Goal: Task Accomplishment & Management: Manage account settings

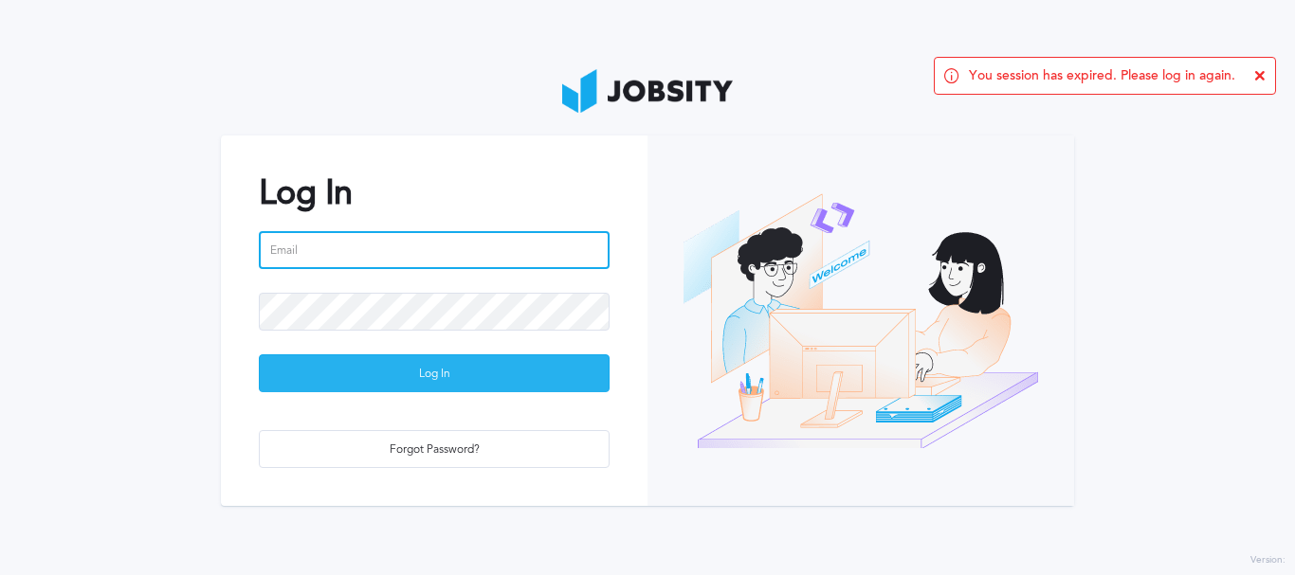
type input "[EMAIL_ADDRESS][DOMAIN_NAME]"
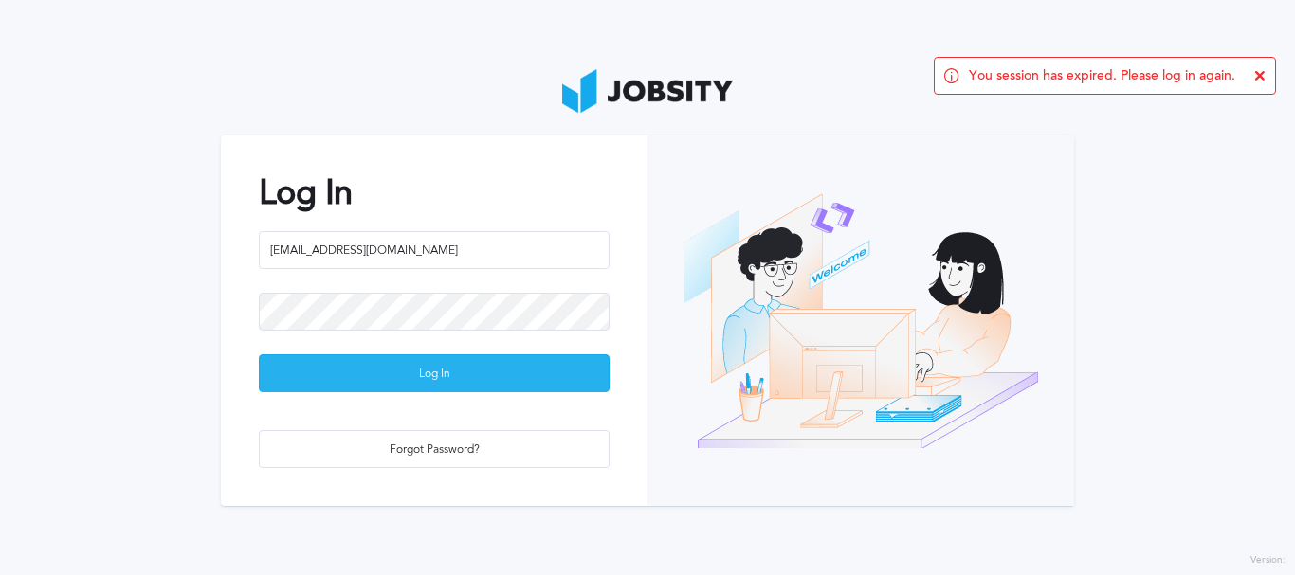
click at [399, 365] on div "Log In" at bounding box center [434, 374] width 349 height 38
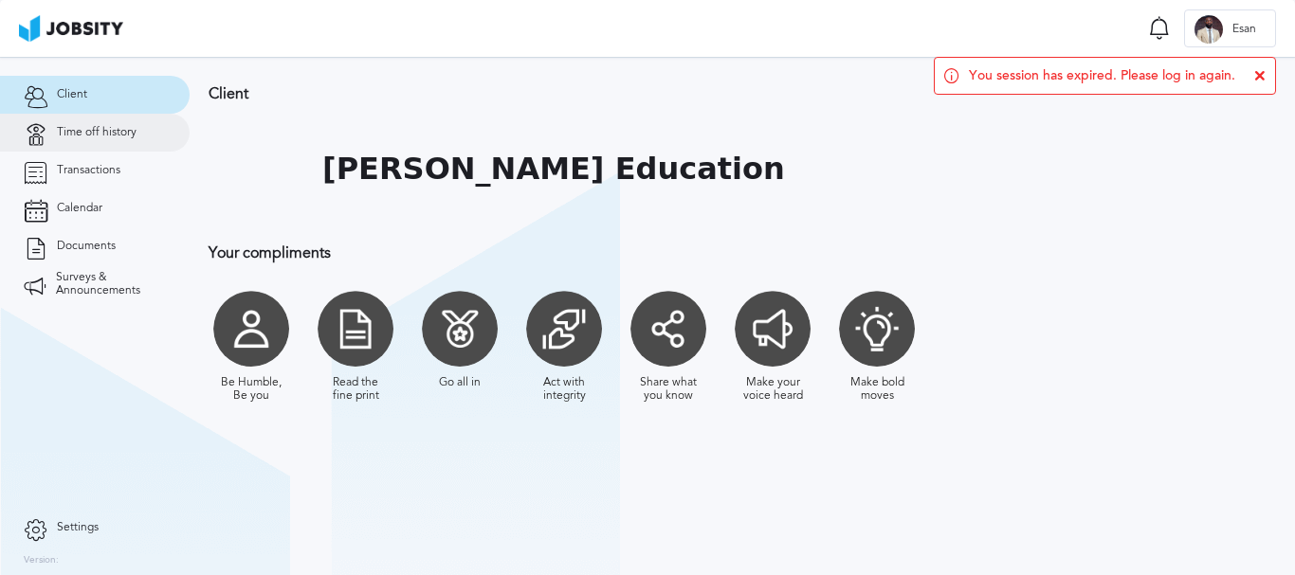
click at [145, 143] on link "Time off history" at bounding box center [95, 133] width 190 height 38
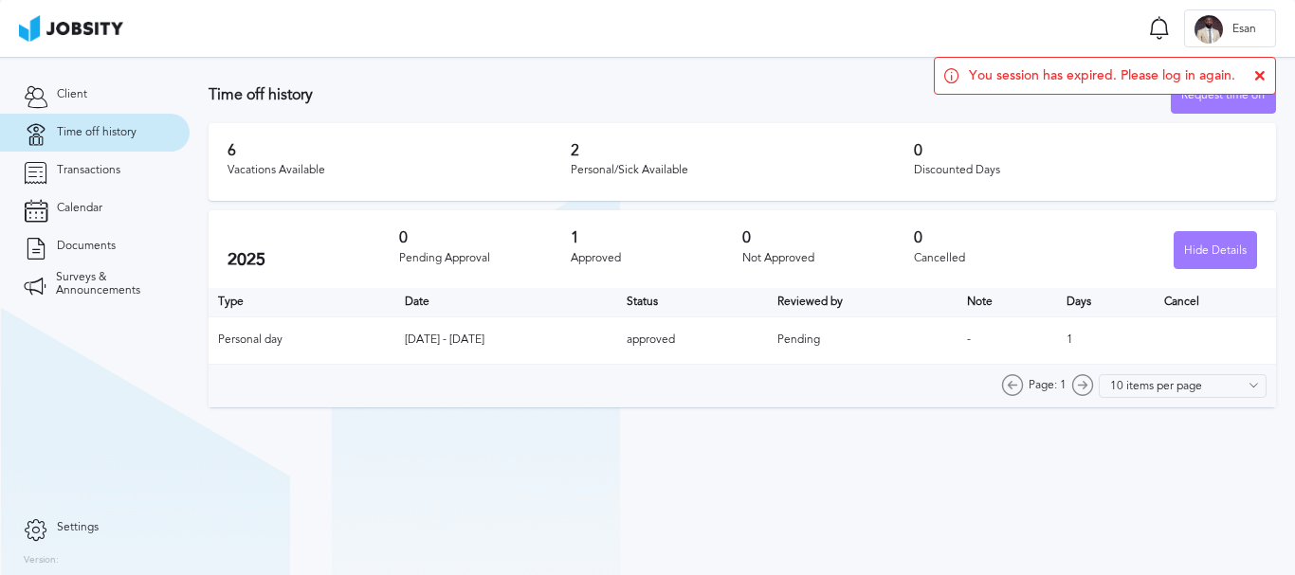
click at [1262, 74] on icon at bounding box center [1259, 75] width 11 height 11
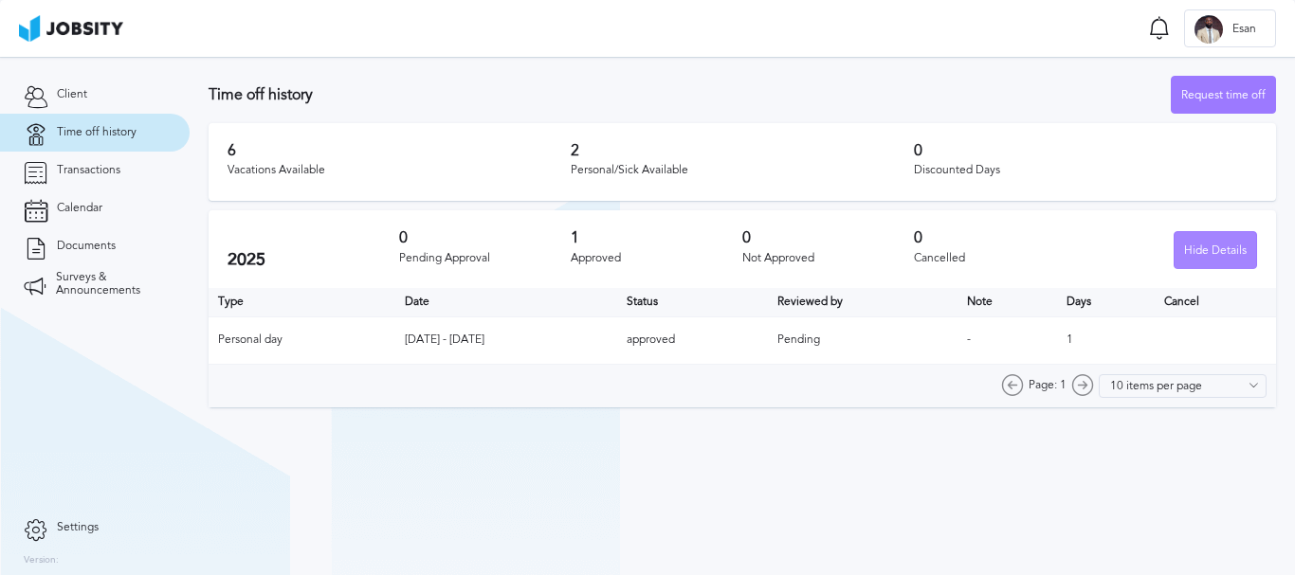
click at [1185, 253] on div "Hide Details" at bounding box center [1215, 251] width 82 height 38
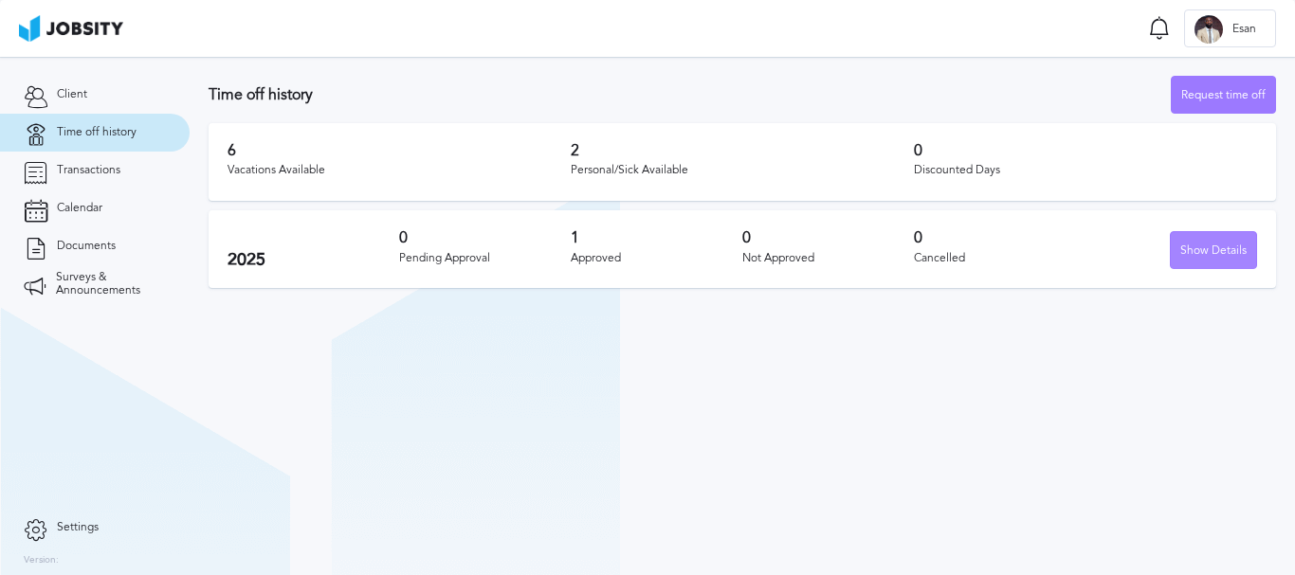
click at [1185, 253] on div "Show Details" at bounding box center [1212, 251] width 85 height 38
